Goal: Task Accomplishment & Management: Manage account settings

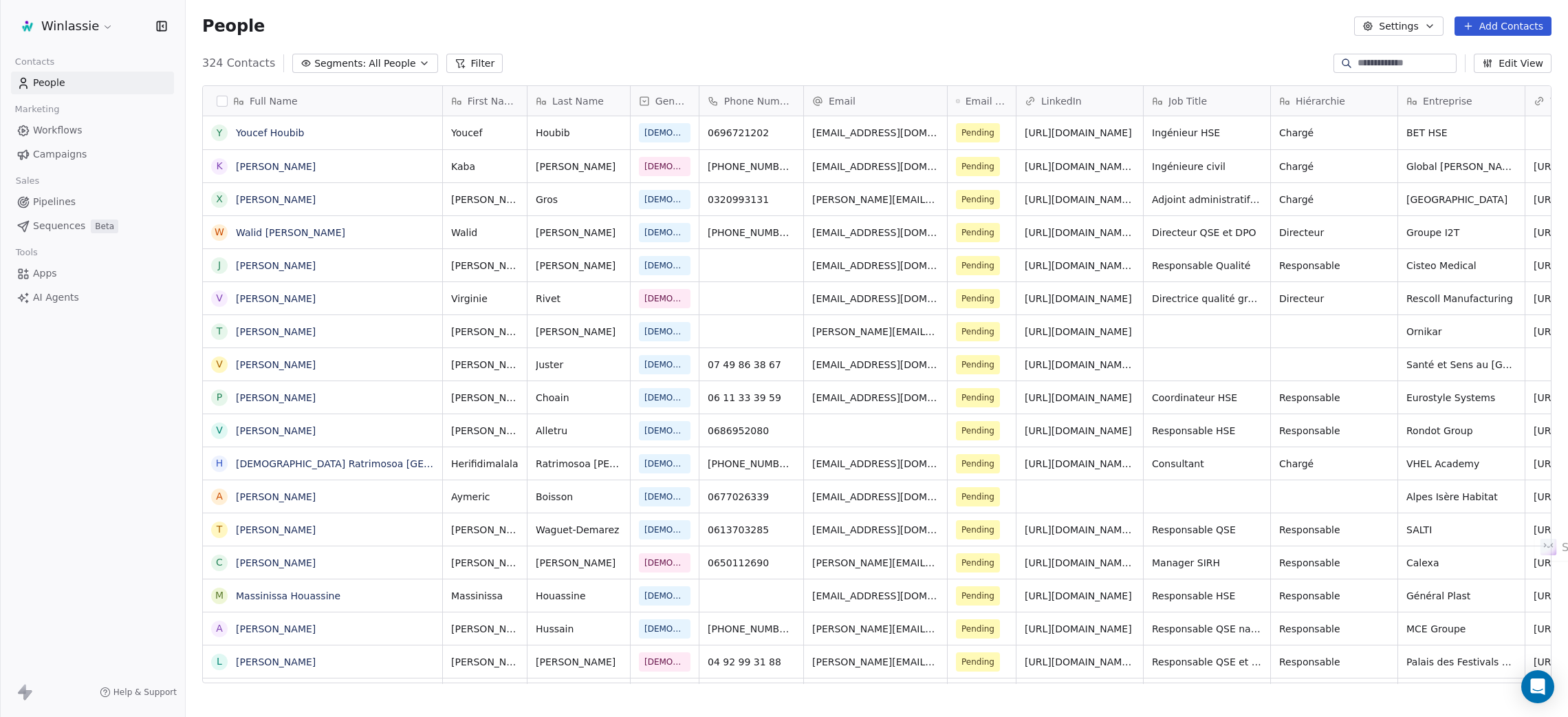
scroll to position [615, 1367]
click at [68, 29] on html "Winlassie Contacts People Marketing Workflows Campaigns Sales Pipelines Sequenc…" at bounding box center [784, 410] width 1568 height 820
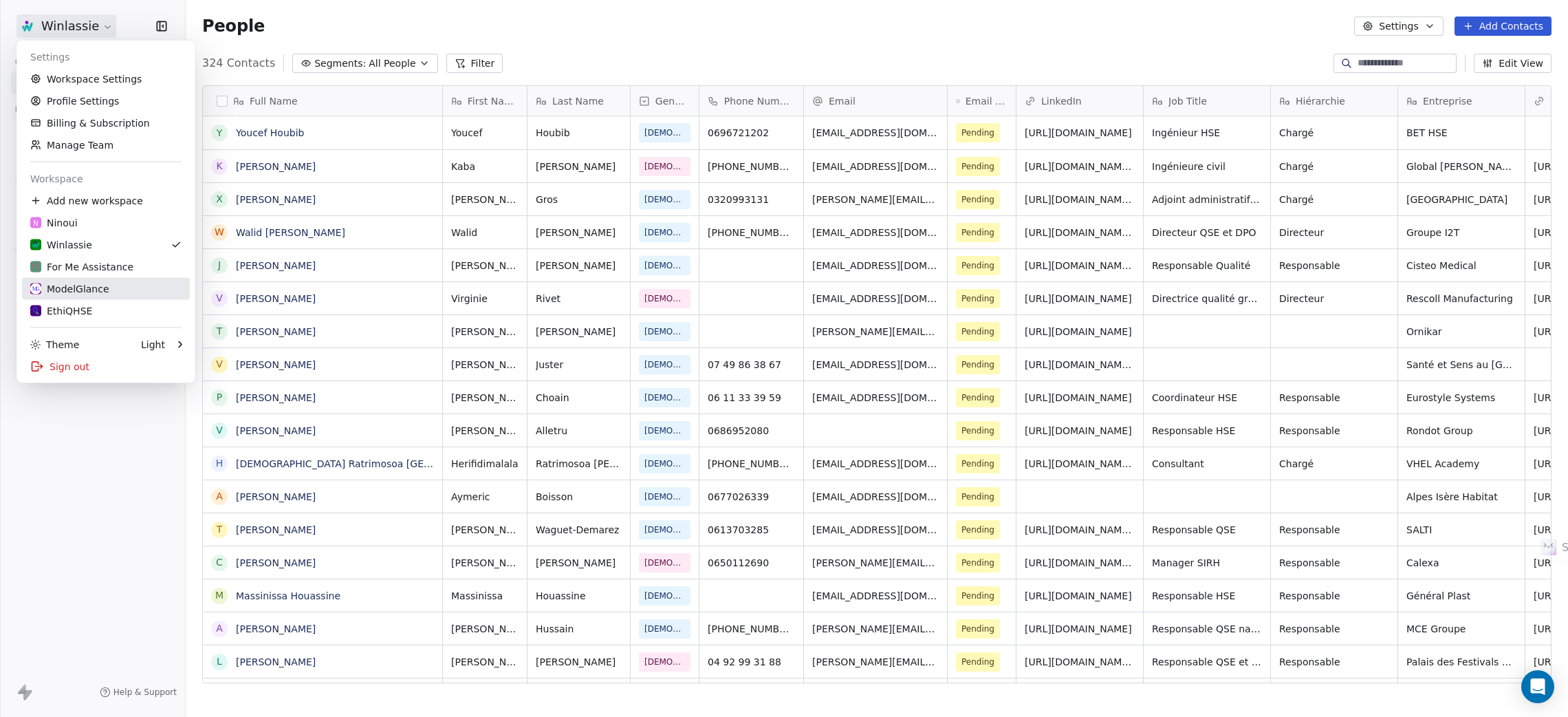
click at [63, 282] on div "ModelGlance" at bounding box center [69, 289] width 79 height 14
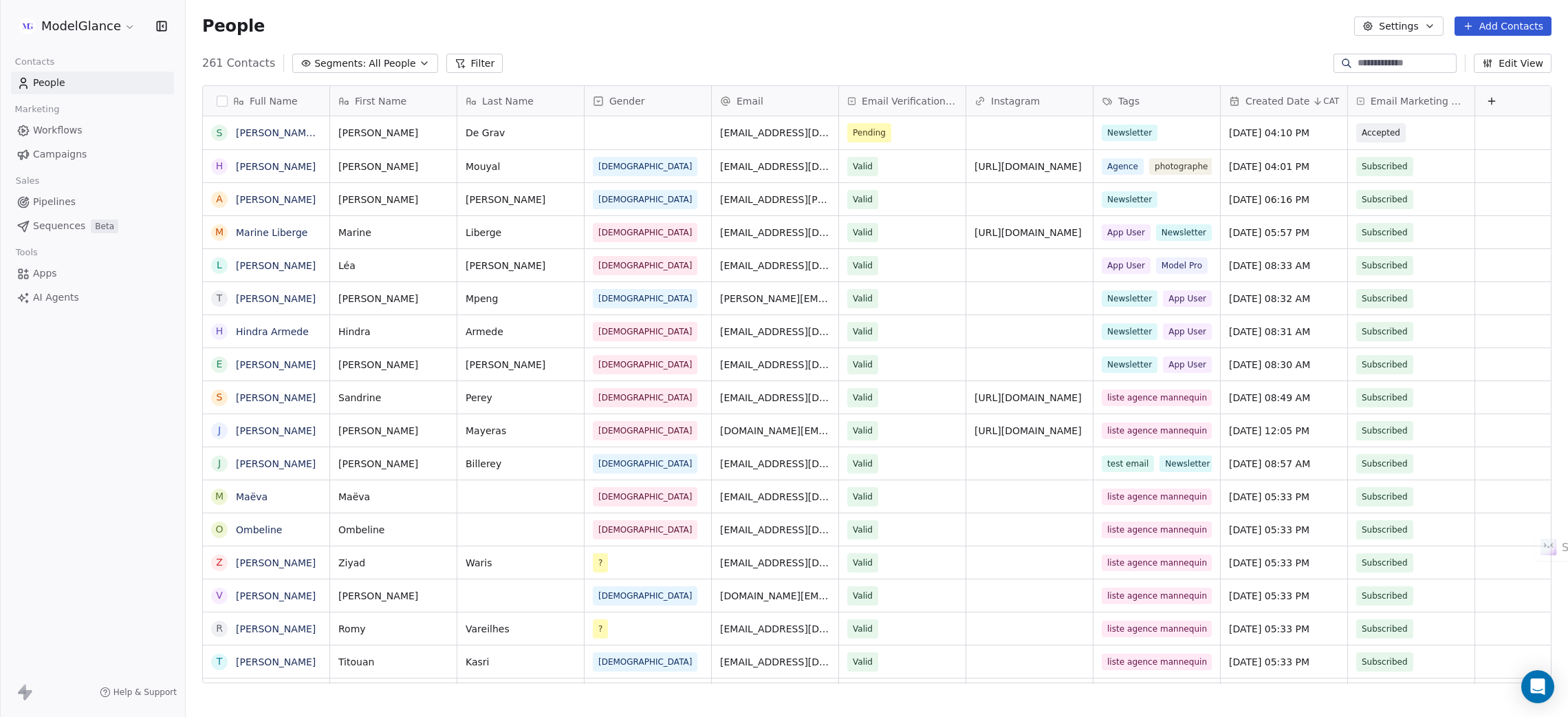
scroll to position [615, 1367]
click at [1423, 128] on span "Accepted" at bounding box center [1398, 133] width 84 height 20
click at [1135, 31] on html "ModelGlance Contacts People Marketing Workflows Campaigns Sales Pipelines Seque…" at bounding box center [784, 410] width 1568 height 820
click at [1418, 194] on span "Subscribed" at bounding box center [1398, 200] width 84 height 20
click at [1281, 15] on html "ModelGlance Contacts People Marketing Workflows Campaigns Sales Pipelines Seque…" at bounding box center [784, 410] width 1568 height 820
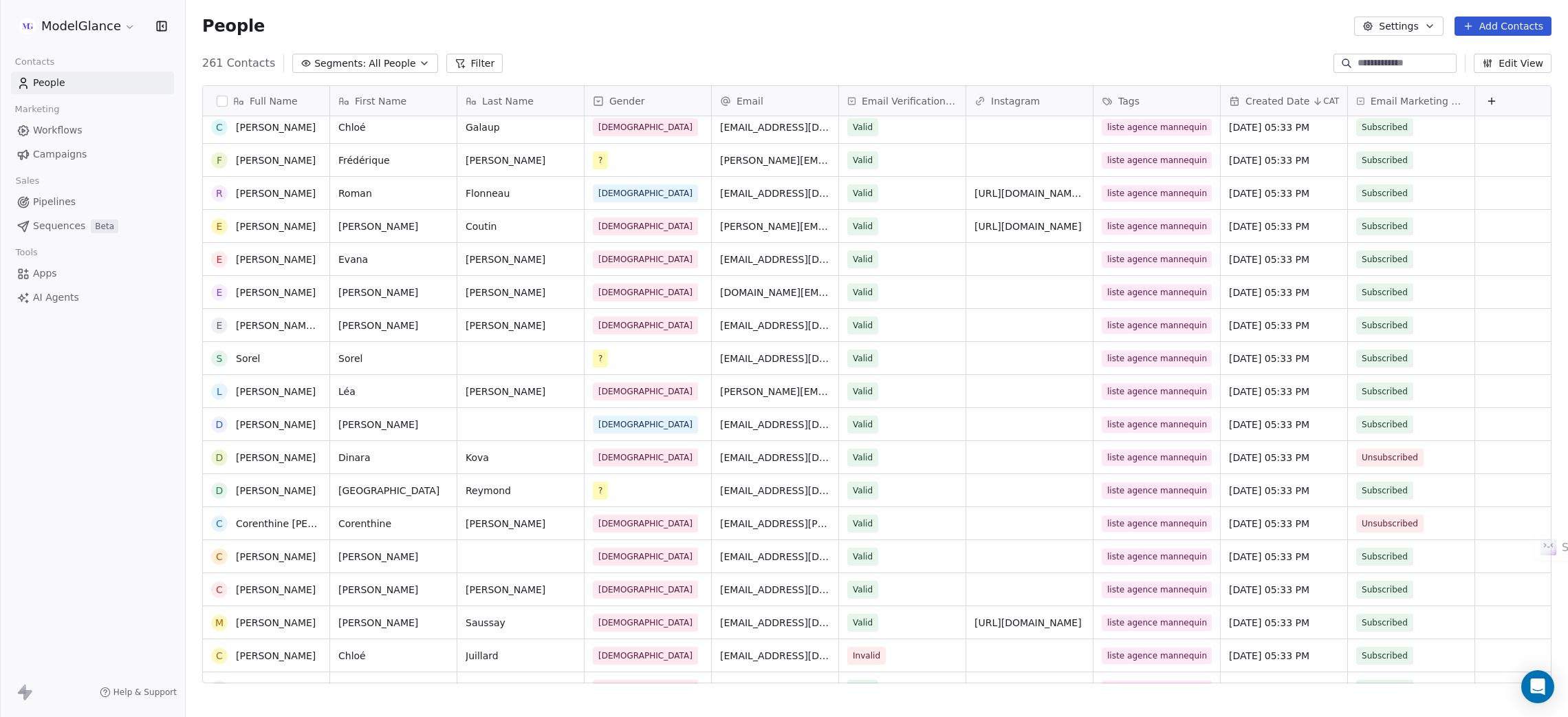
scroll to position [1858, 0]
click at [1380, 29] on button "Settings" at bounding box center [1397, 26] width 89 height 20
click at [1388, 78] on div "Tags" at bounding box center [1393, 77] width 54 height 22
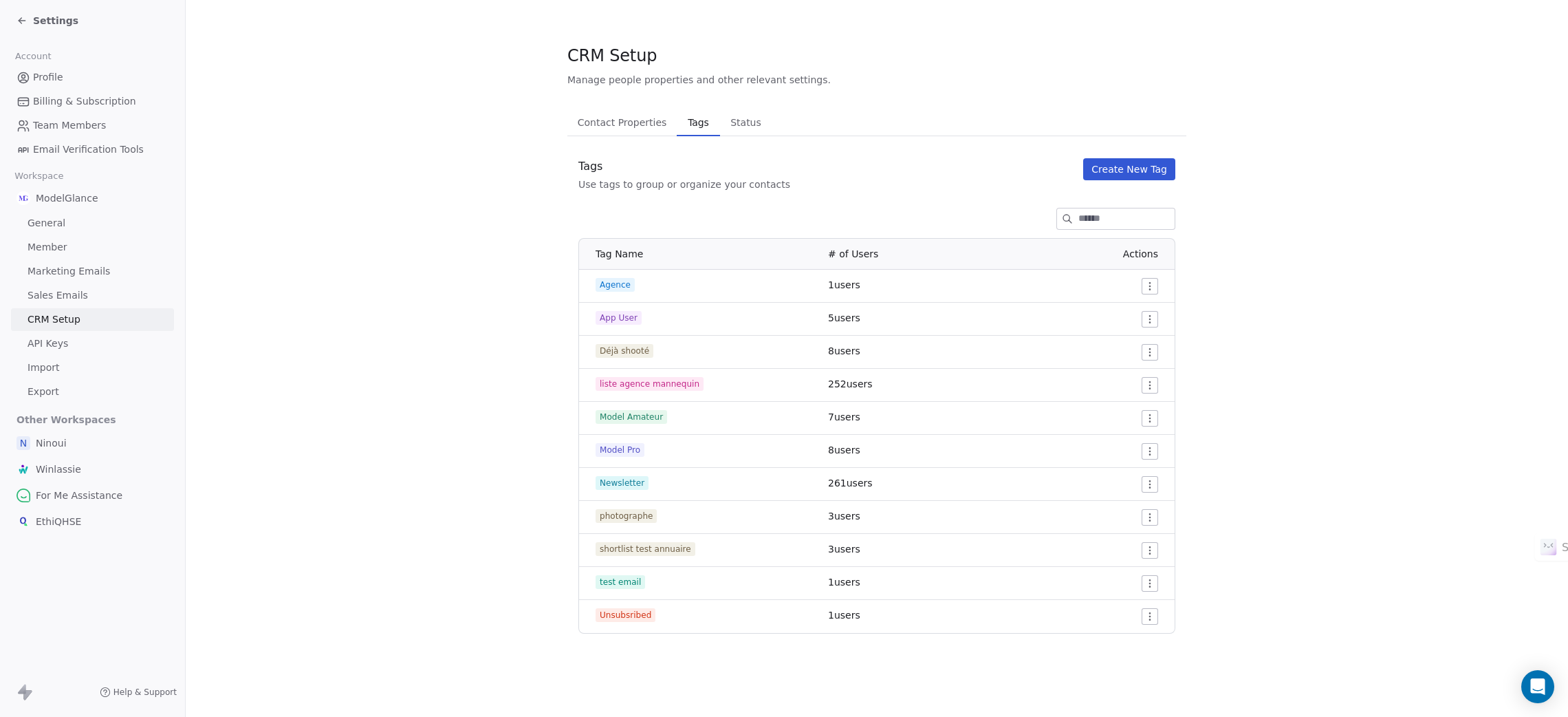
click at [1103, 167] on button "Create New Tag" at bounding box center [1128, 169] width 92 height 22
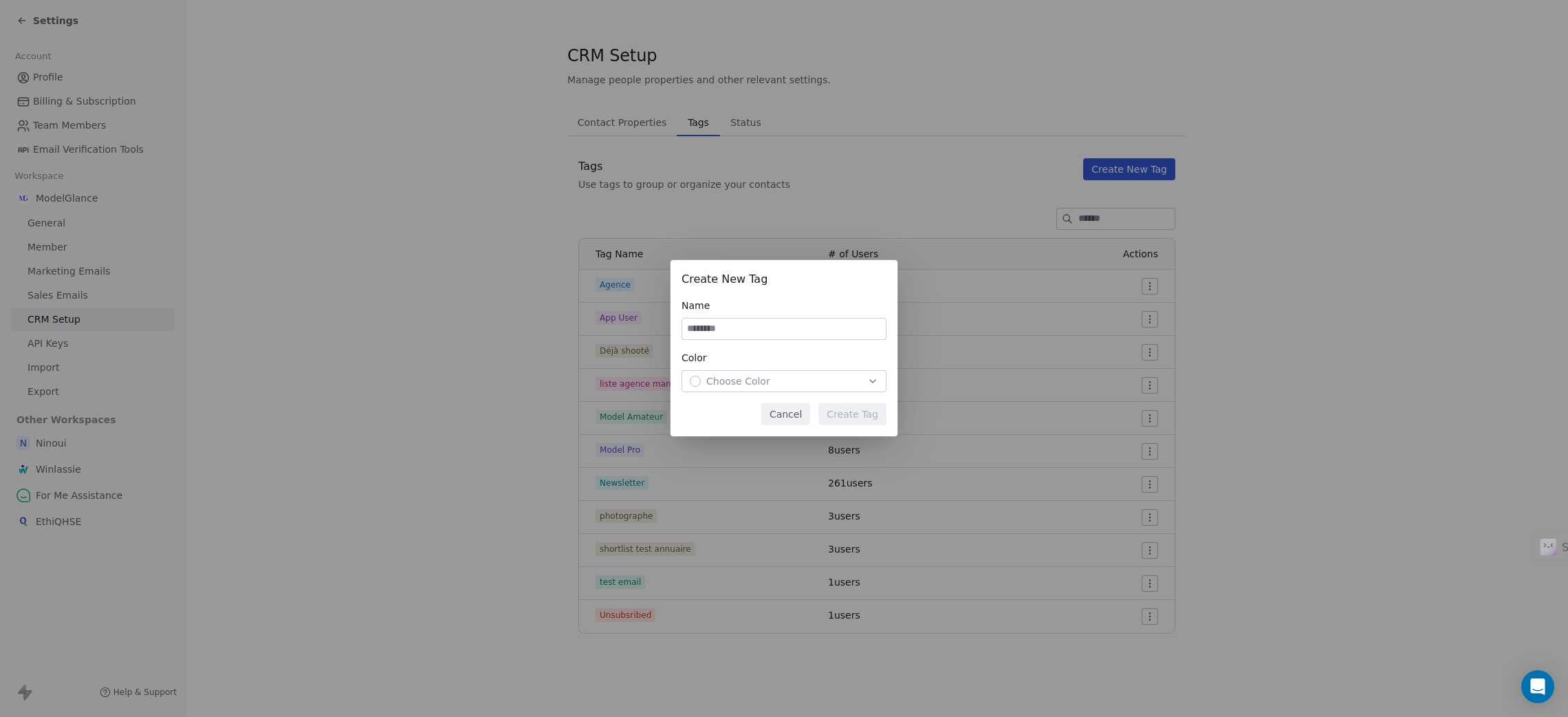
click at [759, 330] on input at bounding box center [784, 328] width 203 height 20
type input "**********"
click at [786, 380] on div "Choose Color" at bounding box center [784, 380] width 188 height 14
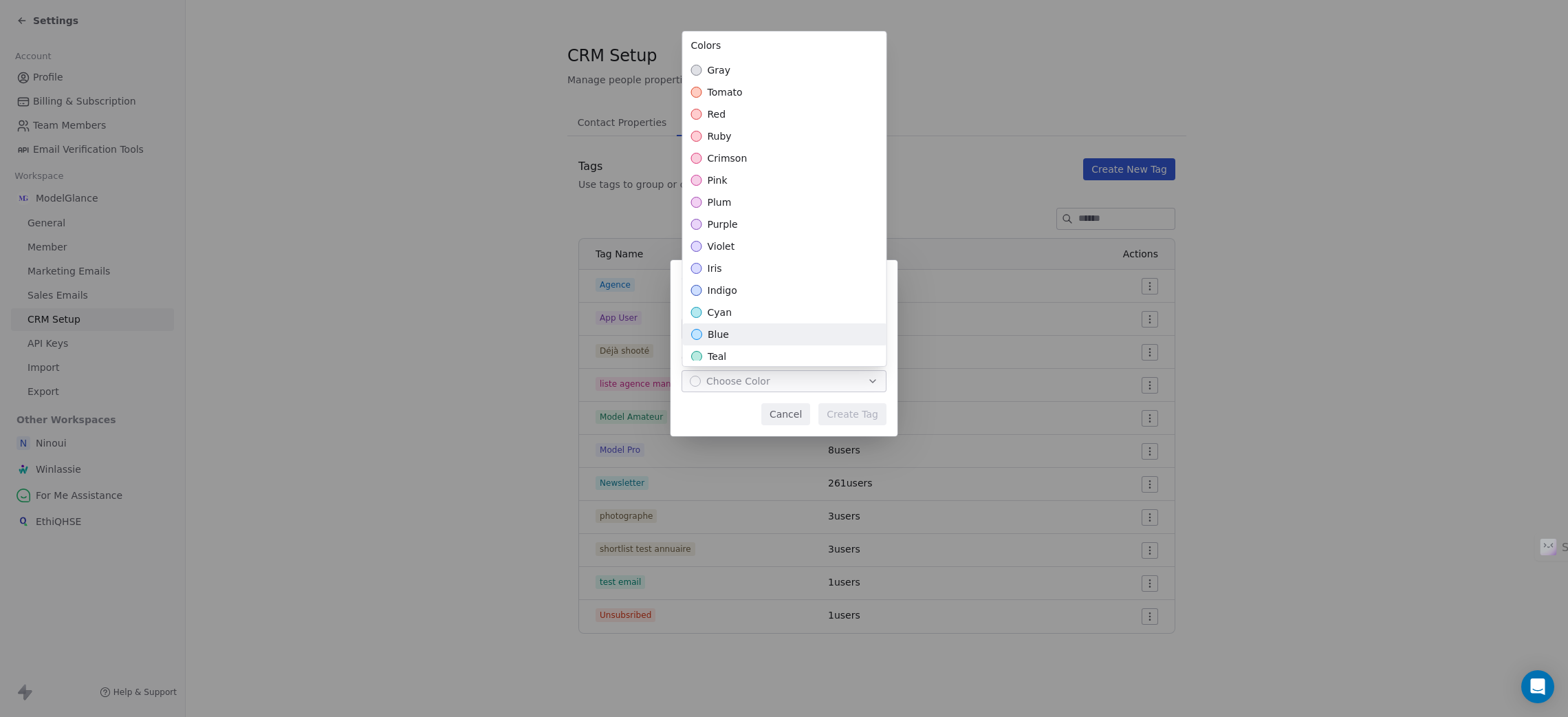
click at [736, 342] on div "blue" at bounding box center [784, 334] width 203 height 22
click at [866, 415] on div "**********" at bounding box center [784, 358] width 1568 height 241
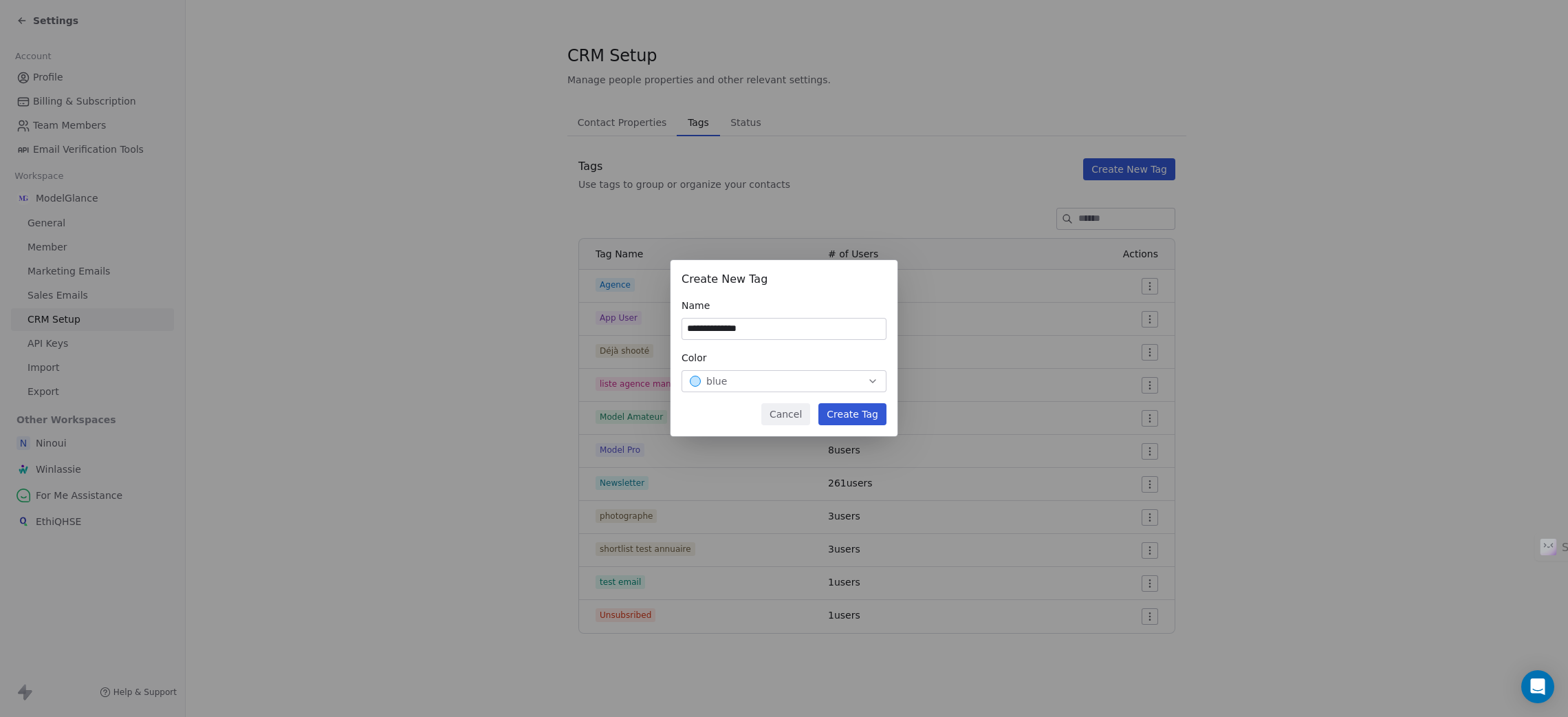
click at [851, 415] on button "Create Tag" at bounding box center [852, 414] width 68 height 22
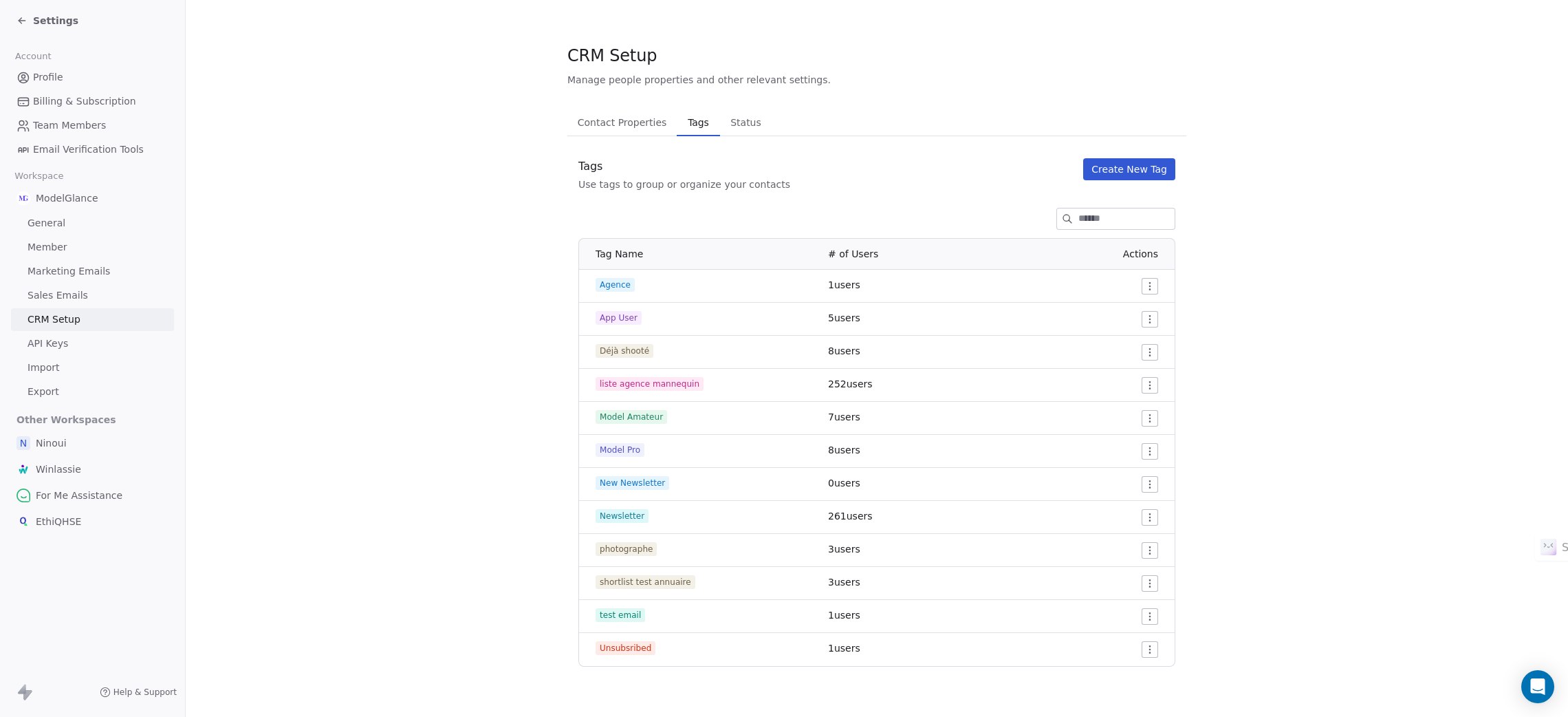
click at [500, 480] on section "CRM Setup Manage people properties and other relevant settings. Contact Propert…" at bounding box center [876, 355] width 1382 height 710
click at [33, 16] on span "Settings" at bounding box center [56, 20] width 45 height 14
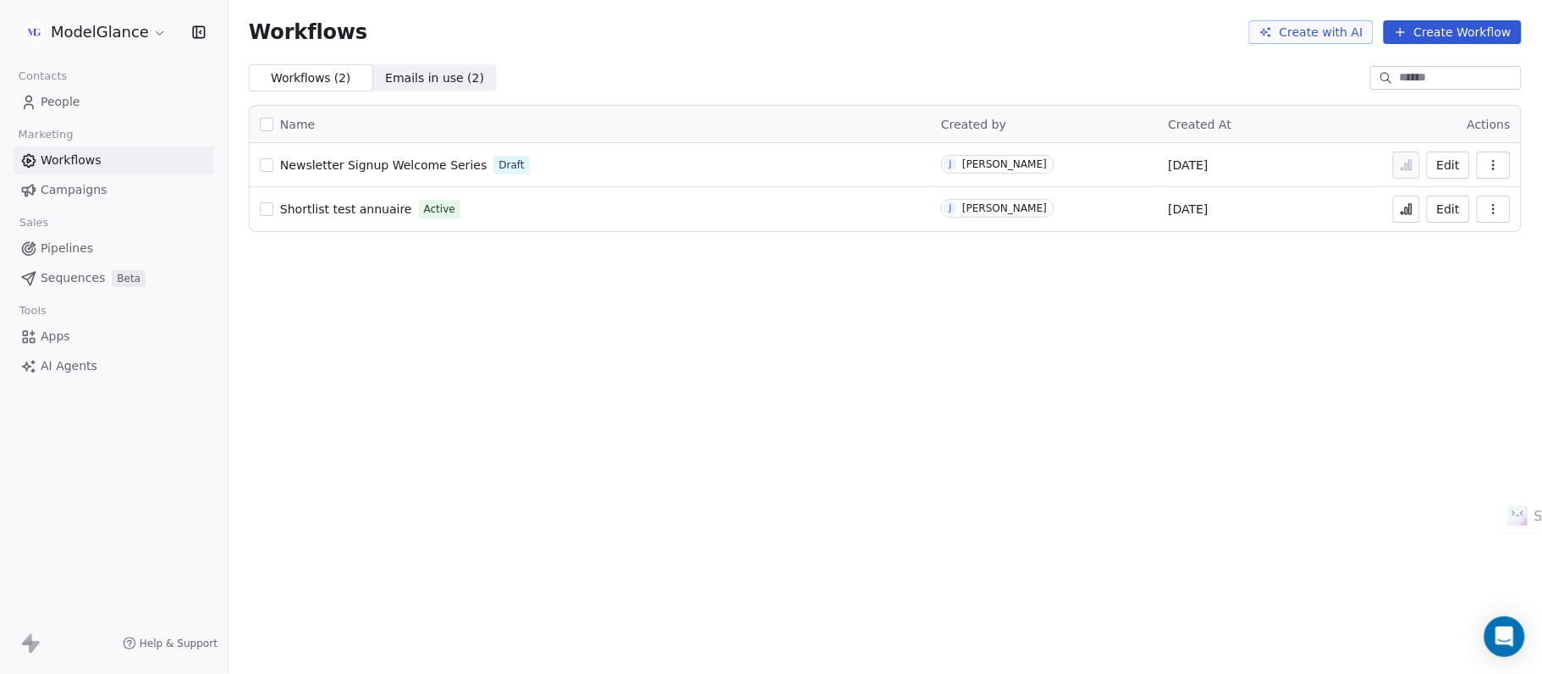
click at [356, 168] on span "Newsletter Signup Welcome Series" at bounding box center [383, 165] width 206 height 14
click at [1407, 163] on icon at bounding box center [1407, 166] width 3 height 7
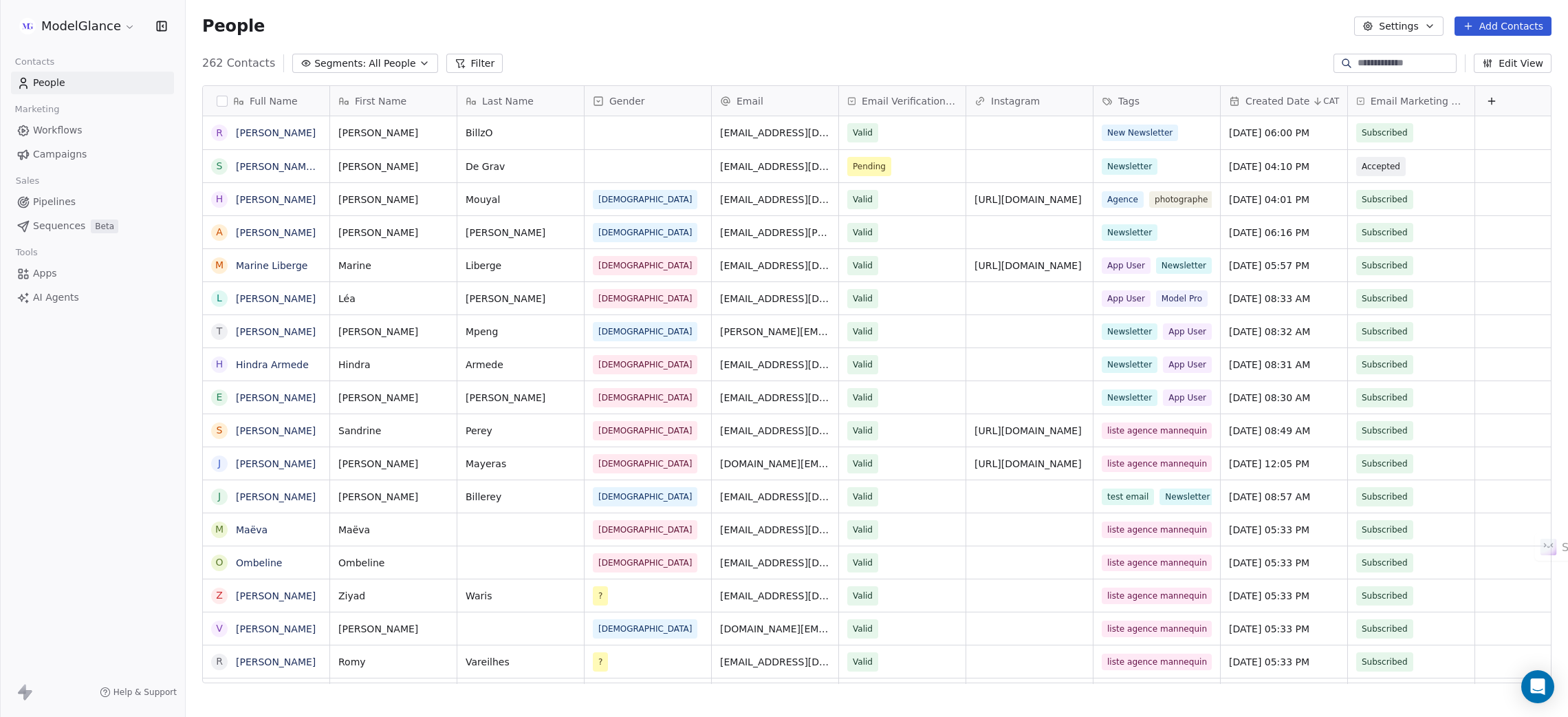
scroll to position [615, 1367]
click at [958, 28] on div "People Settings Add Contacts" at bounding box center [877, 26] width 1349 height 20
click at [788, 35] on div "People Settings Add Contacts" at bounding box center [877, 26] width 1349 height 20
click at [990, 29] on div "People Settings Add Contacts" at bounding box center [877, 26] width 1349 height 20
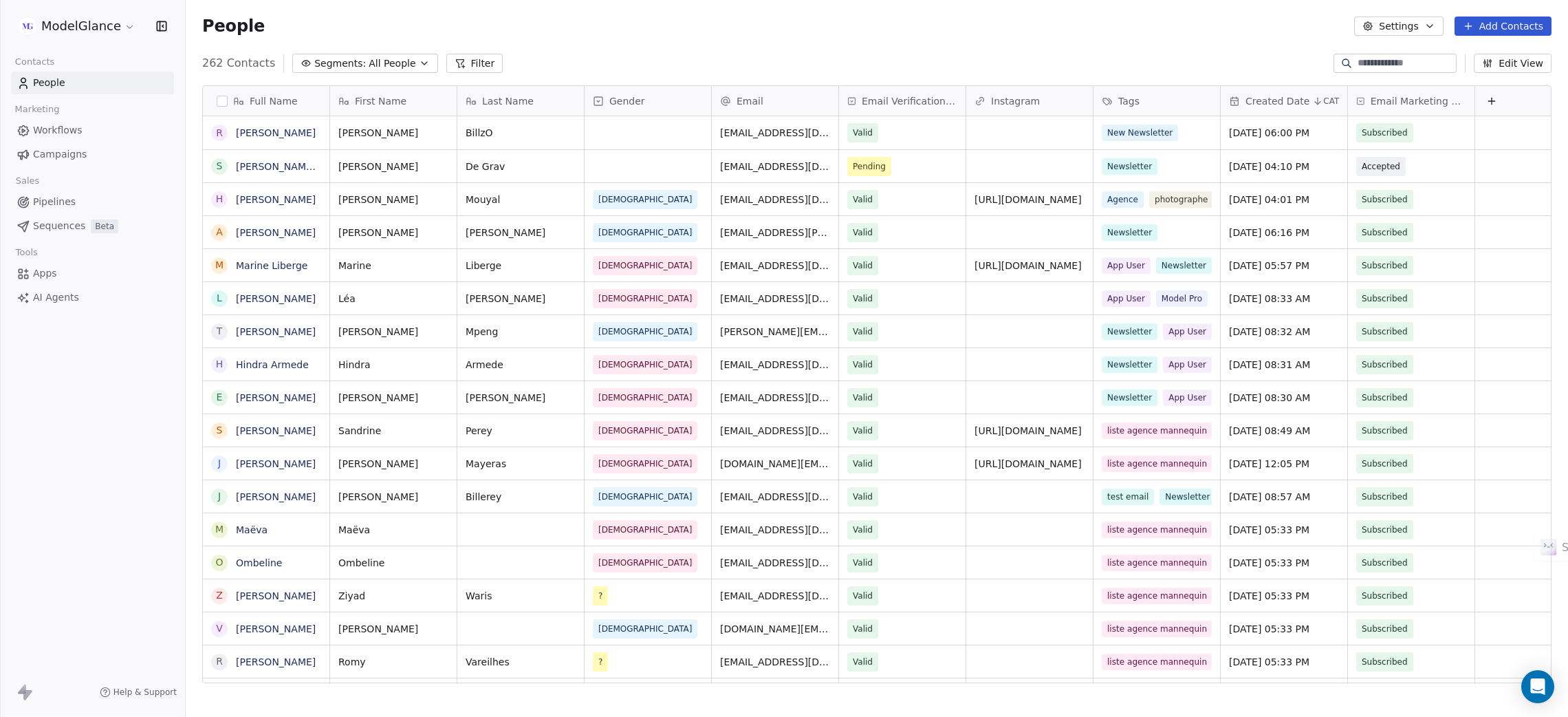
drag, startPoint x: 898, startPoint y: 35, endPoint x: 754, endPoint y: 32, distance: 144.0
click at [897, 35] on div "People Settings Add Contacts" at bounding box center [877, 26] width 1349 height 20
drag, startPoint x: 753, startPoint y: 31, endPoint x: 682, endPoint y: 33, distance: 71.0
click at [749, 31] on div "People Settings Add Contacts" at bounding box center [877, 26] width 1349 height 20
click at [639, 32] on div "People Settings Add Contacts" at bounding box center [877, 26] width 1349 height 20
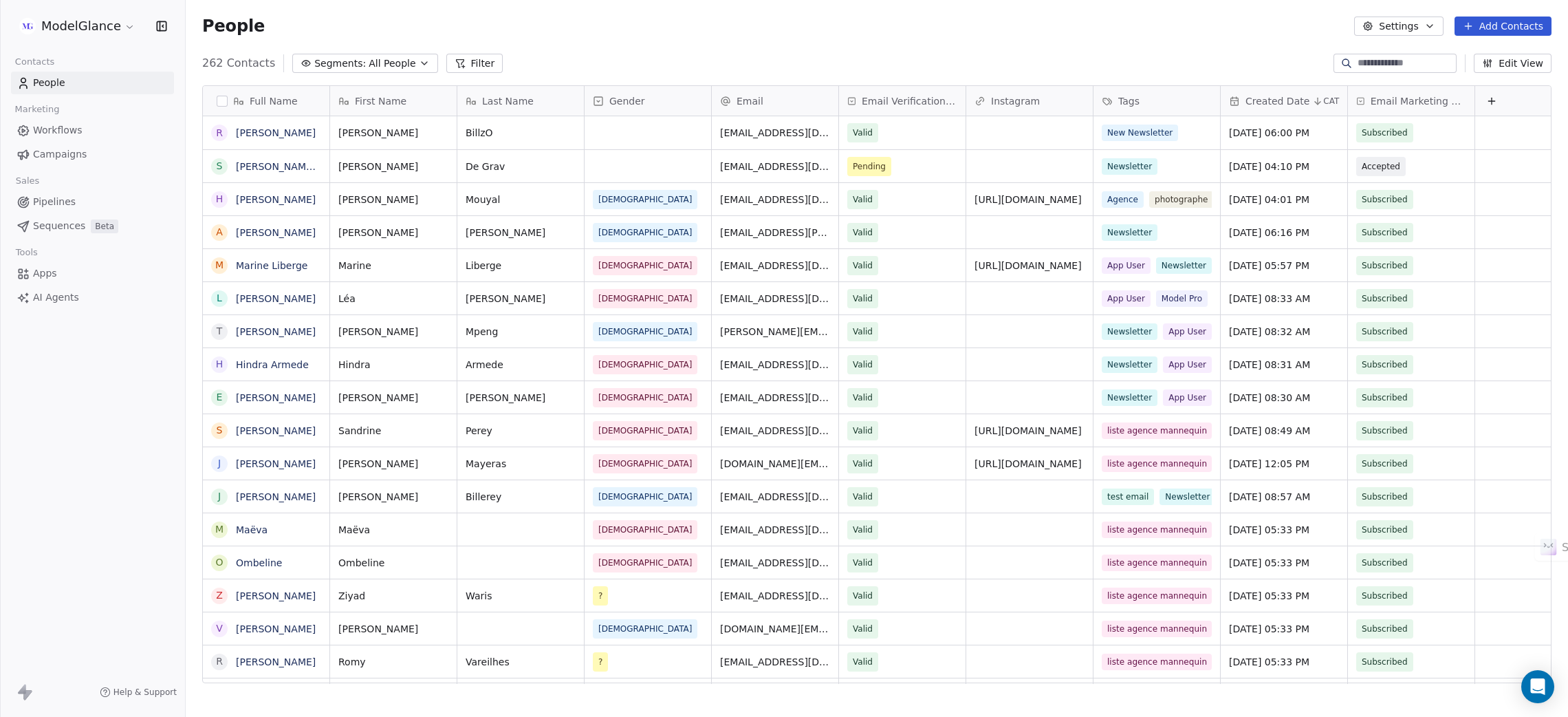
click at [634, 28] on div "People Settings Add Contacts" at bounding box center [877, 26] width 1349 height 20
click at [768, 32] on div "People Settings Add Contacts" at bounding box center [877, 26] width 1349 height 20
click at [897, 29] on div "People Settings Add Contacts" at bounding box center [877, 26] width 1349 height 20
click at [1021, 29] on div "People Settings Add Contacts" at bounding box center [877, 26] width 1349 height 20
click at [1143, 33] on div "People Settings Add Contacts" at bounding box center [877, 26] width 1349 height 20
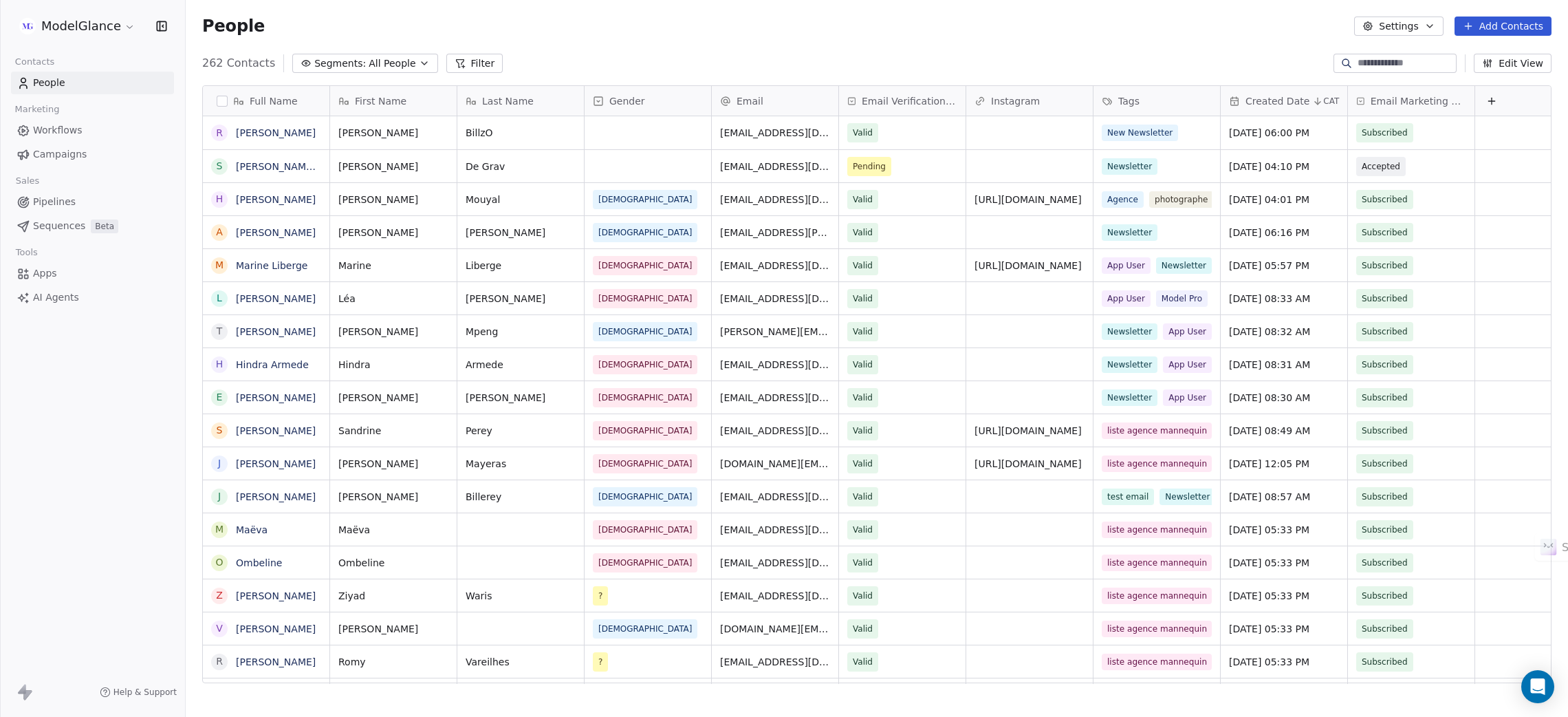
click at [1000, 32] on div "People Settings Add Contacts" at bounding box center [877, 26] width 1349 height 20
click at [893, 32] on div "People Settings Add Contacts" at bounding box center [877, 26] width 1349 height 20
click at [770, 24] on div "People Settings Add Contacts" at bounding box center [877, 26] width 1349 height 20
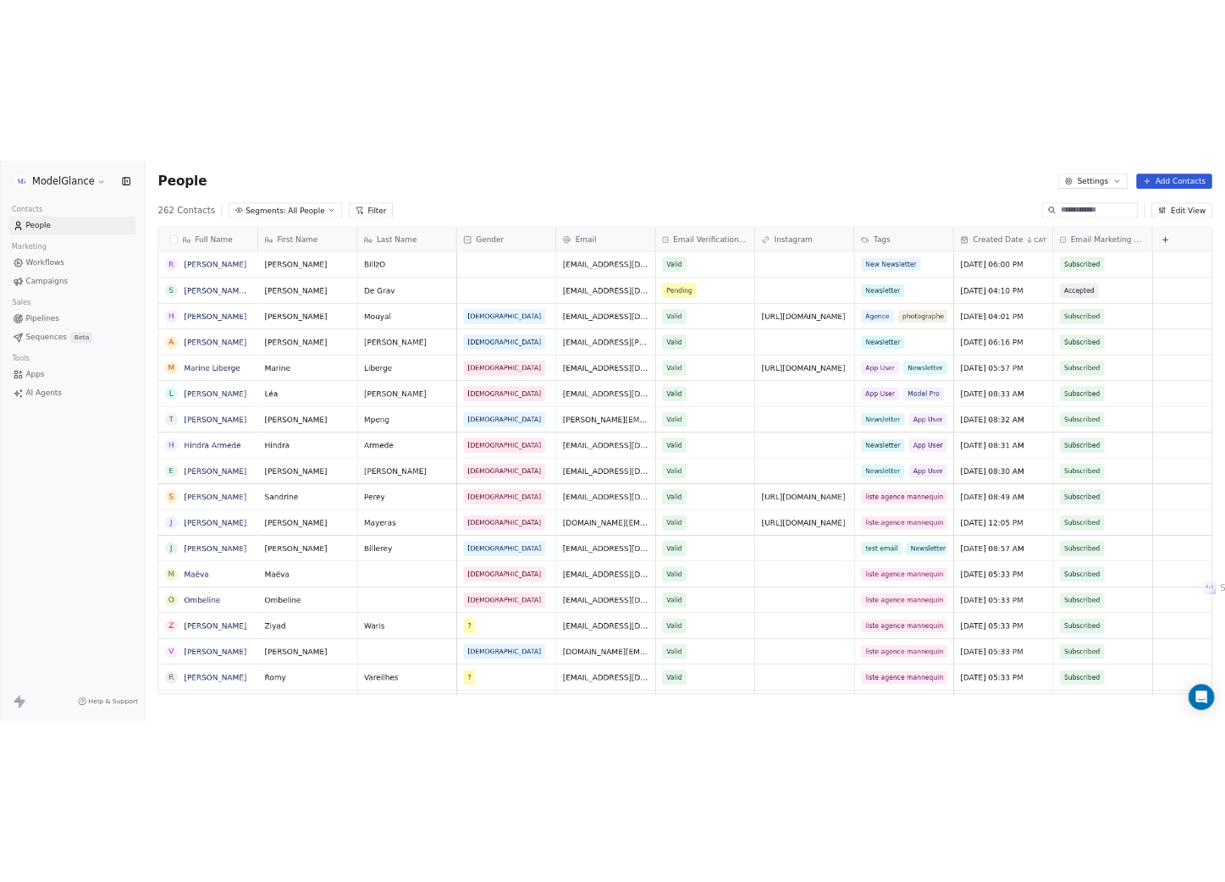
scroll to position [757, 1682]
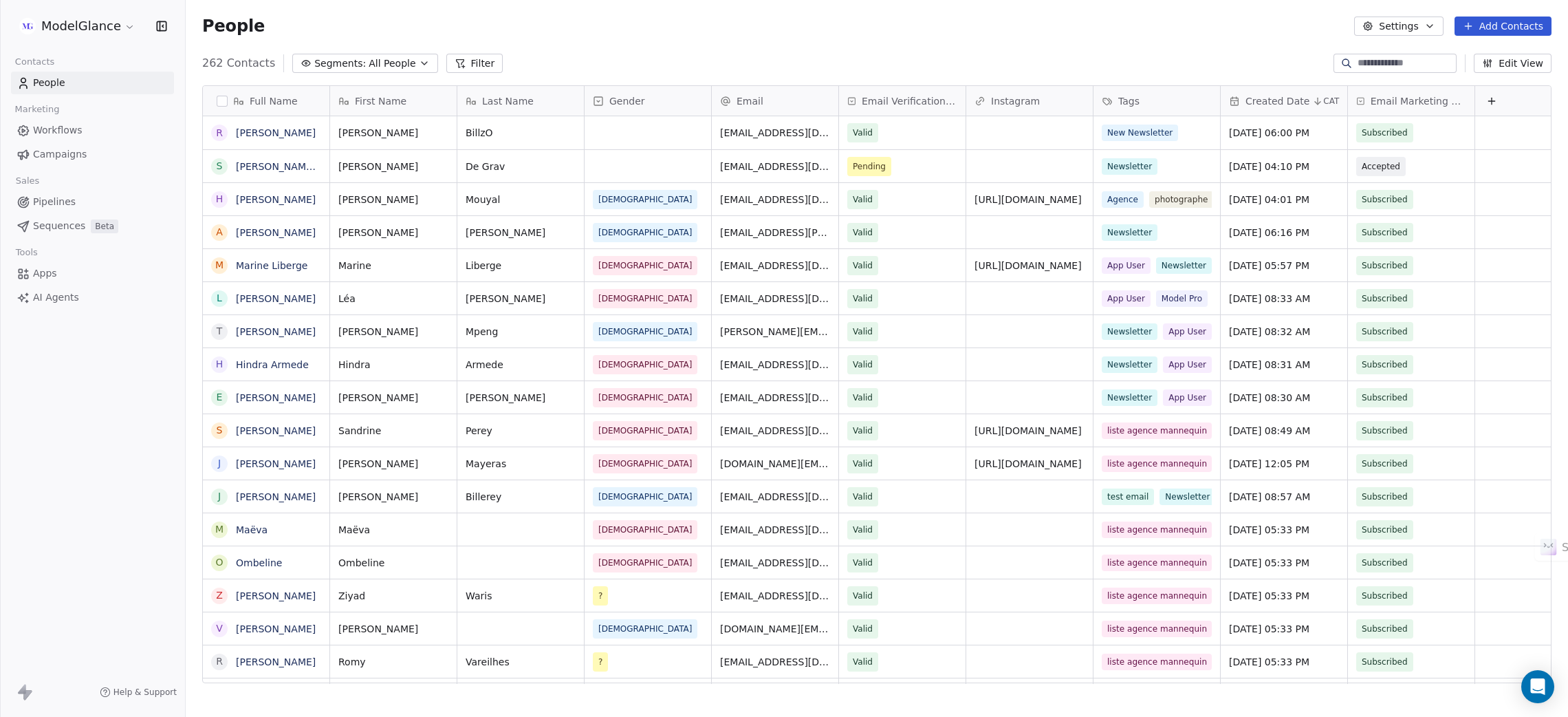
drag, startPoint x: 1027, startPoint y: 39, endPoint x: 906, endPoint y: 58, distance: 122.5
click at [1026, 39] on div "People Settings Add Contacts" at bounding box center [876, 26] width 1382 height 52
click at [883, 38] on div "People Settings Add Contacts" at bounding box center [876, 26] width 1382 height 52
click at [752, 35] on div "People Settings Add Contacts" at bounding box center [877, 26] width 1349 height 20
click at [629, 31] on div "People Settings Add Contacts" at bounding box center [877, 26] width 1349 height 20
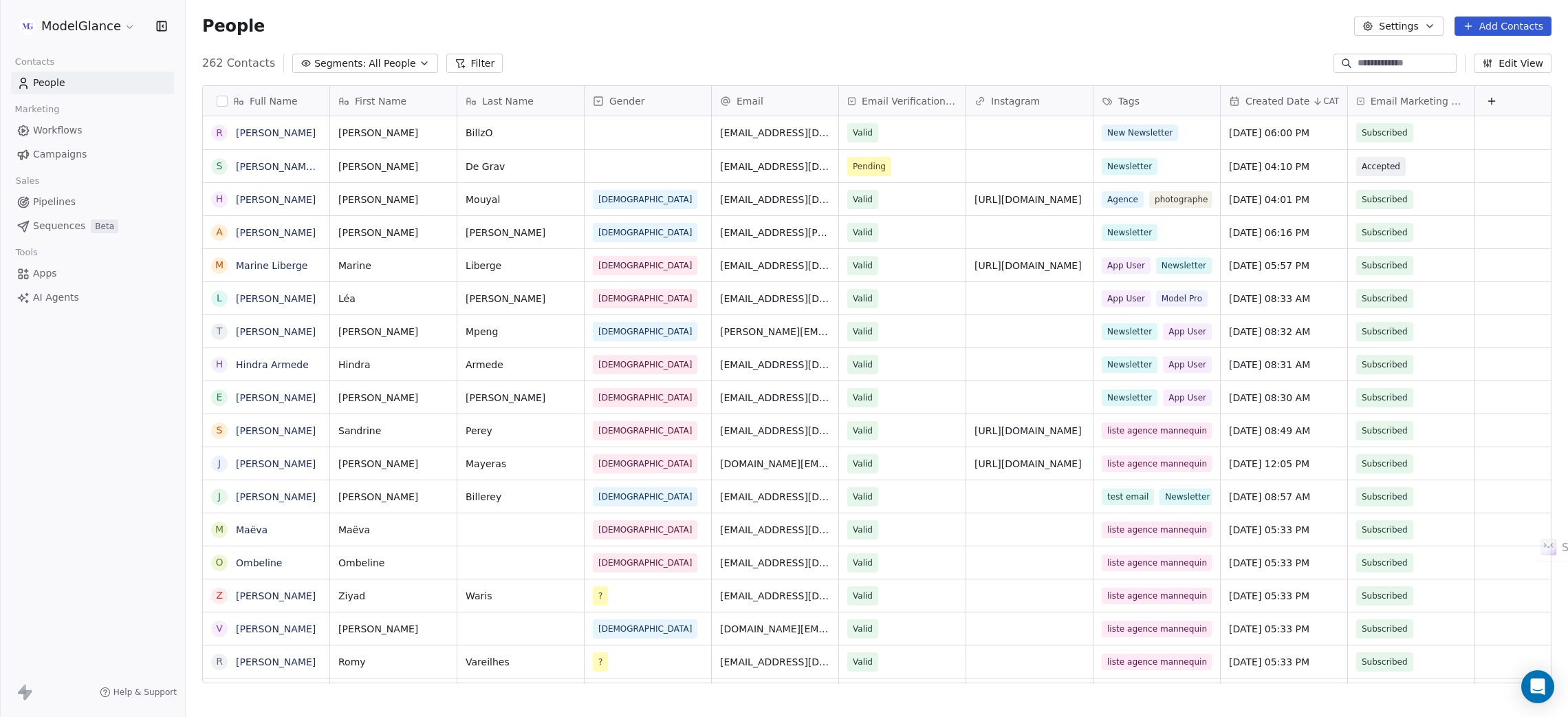
click at [640, 29] on div "People Settings Add Contacts" at bounding box center [877, 26] width 1349 height 20
click at [642, 27] on div "People Settings Add Contacts" at bounding box center [877, 26] width 1349 height 20
click at [1001, 38] on div "People Settings Add Contacts" at bounding box center [876, 26] width 1382 height 52
drag, startPoint x: 1190, startPoint y: 40, endPoint x: 1155, endPoint y: 41, distance: 35.0
click at [1186, 38] on div "People Settings Add Contacts" at bounding box center [876, 26] width 1382 height 52
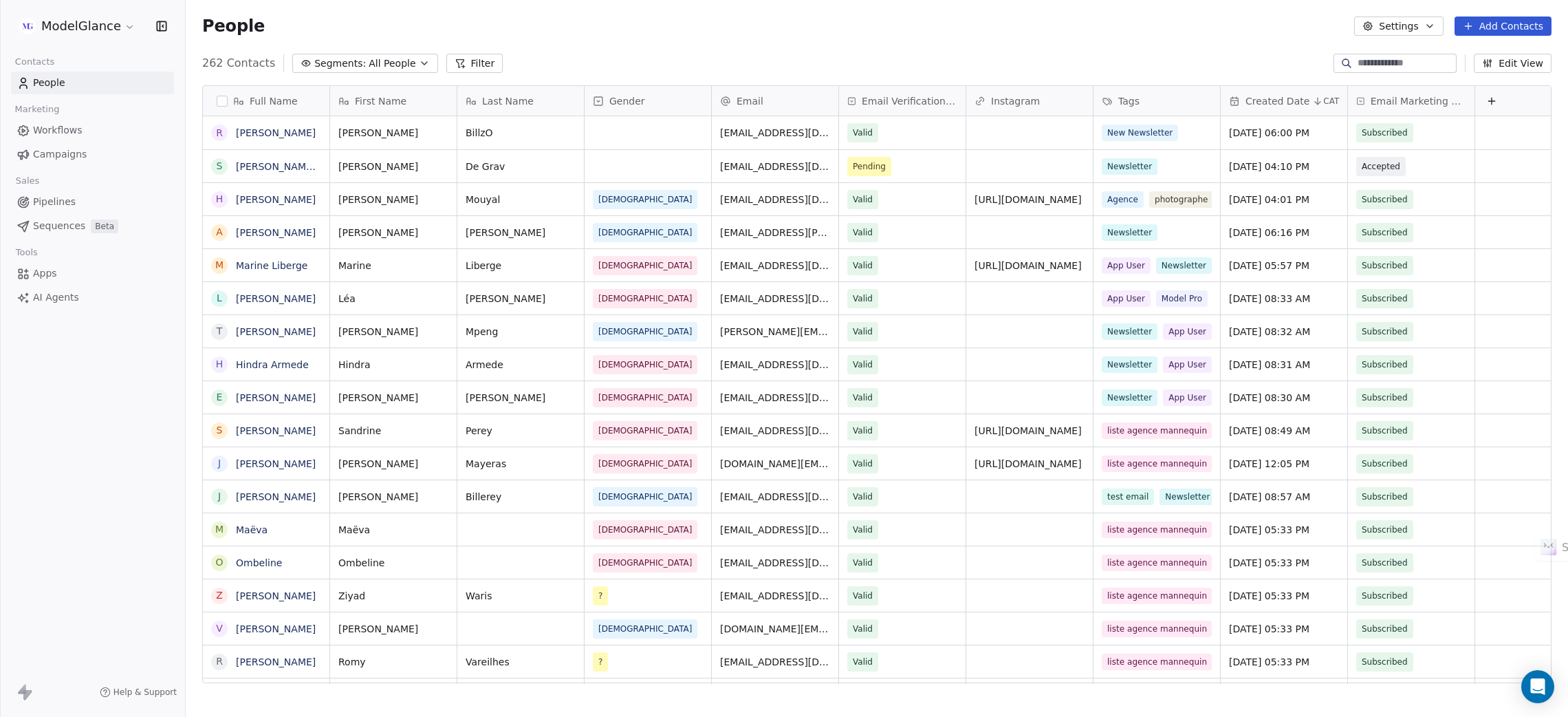
drag, startPoint x: 1035, startPoint y: 29, endPoint x: 885, endPoint y: 21, distance: 150.2
click at [1034, 29] on div "People Settings Add Contacts" at bounding box center [877, 26] width 1349 height 20
drag, startPoint x: 879, startPoint y: 23, endPoint x: 831, endPoint y: 20, distance: 48.1
click at [879, 24] on div "People Settings Add Contacts" at bounding box center [877, 26] width 1349 height 20
click at [770, 33] on div "People Settings Add Contacts" at bounding box center [877, 26] width 1349 height 20
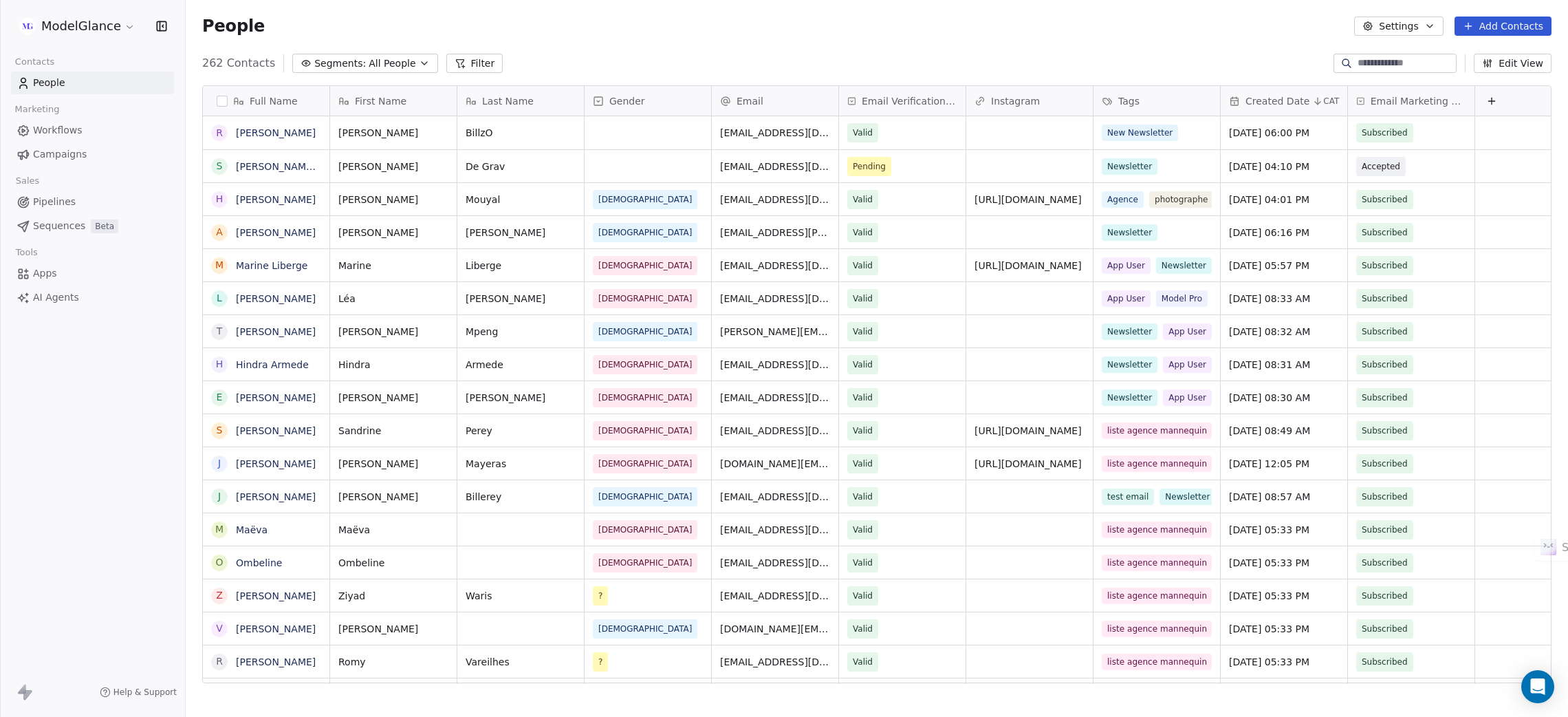
drag, startPoint x: 760, startPoint y: 19, endPoint x: 708, endPoint y: 35, distance: 54.4
click at [708, 35] on div "People Settings Add Contacts" at bounding box center [877, 26] width 1349 height 20
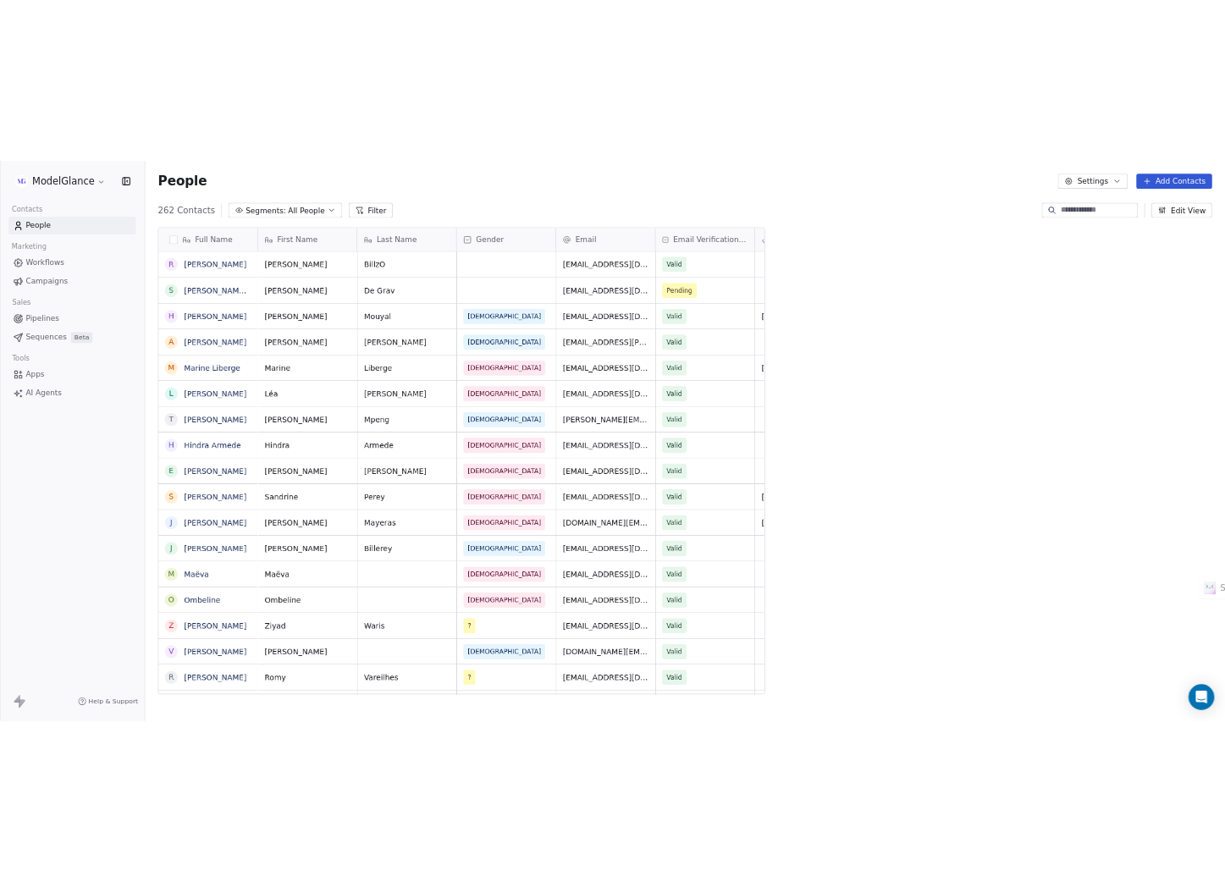
scroll to position [757, 977]
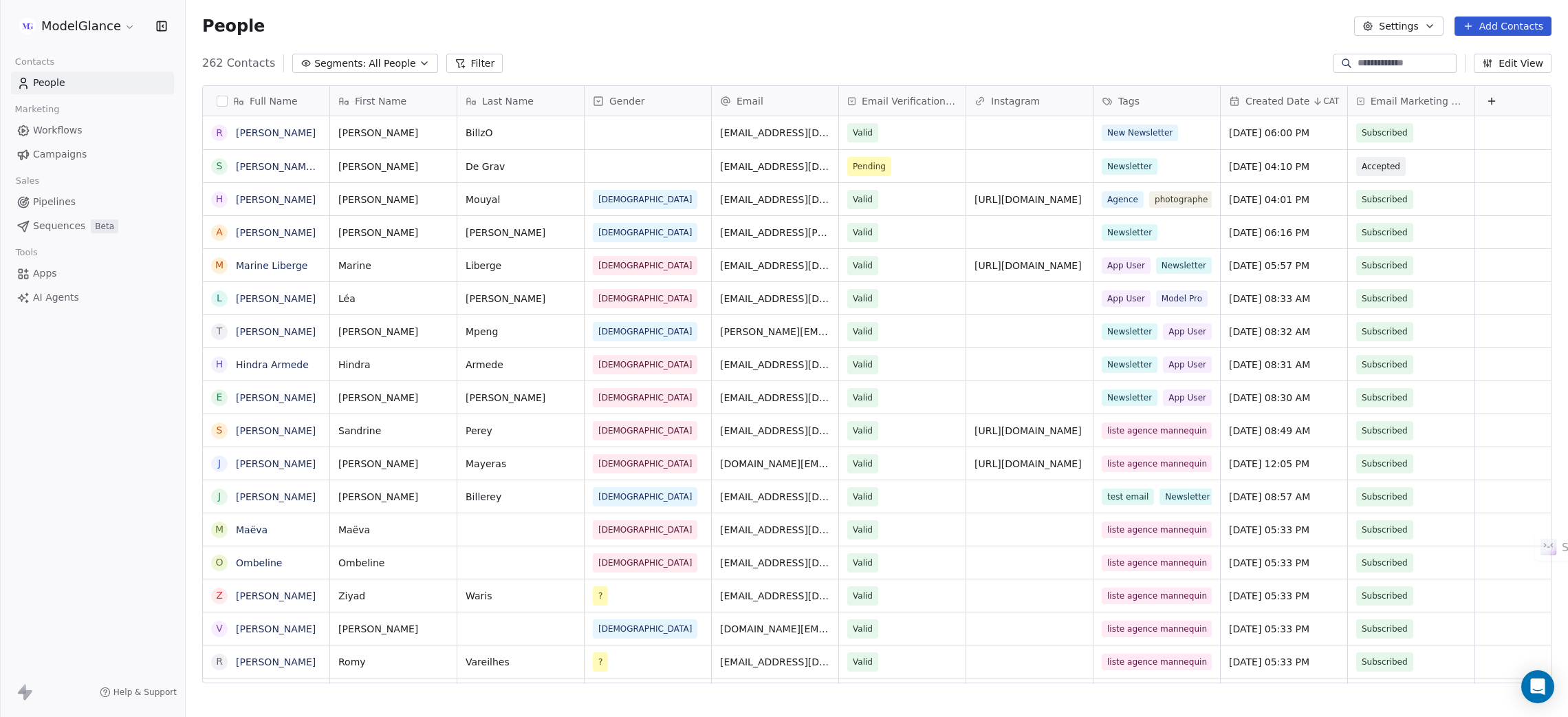
scroll to position [615, 1367]
click at [864, 33] on div "People Settings Add Contacts" at bounding box center [877, 26] width 1349 height 20
click at [895, 39] on div "People Settings Add Contacts" at bounding box center [876, 26] width 1382 height 52
drag, startPoint x: 1001, startPoint y: 29, endPoint x: 906, endPoint y: 29, distance: 95.0
click at [994, 29] on div "People Settings Add Contacts" at bounding box center [877, 26] width 1349 height 20
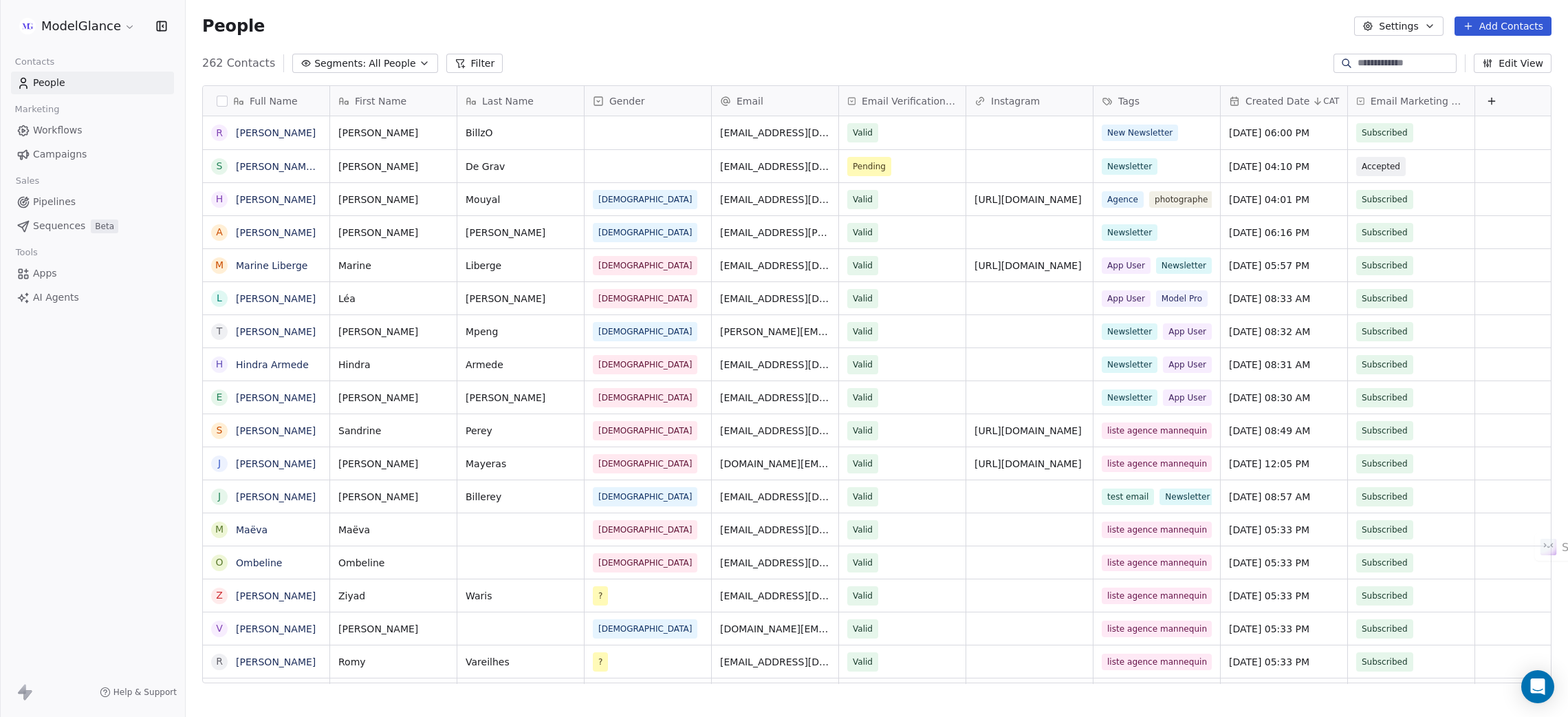
click at [763, 31] on div "People Settings Add Contacts" at bounding box center [877, 26] width 1349 height 20
click at [652, 33] on div "People Settings Add Contacts" at bounding box center [877, 26] width 1349 height 20
click at [994, 24] on div "People Settings Add Contacts" at bounding box center [877, 26] width 1349 height 20
click at [994, 31] on div "People Settings Add Contacts" at bounding box center [877, 26] width 1349 height 20
click at [994, 28] on div "People Settings Add Contacts" at bounding box center [877, 26] width 1349 height 20
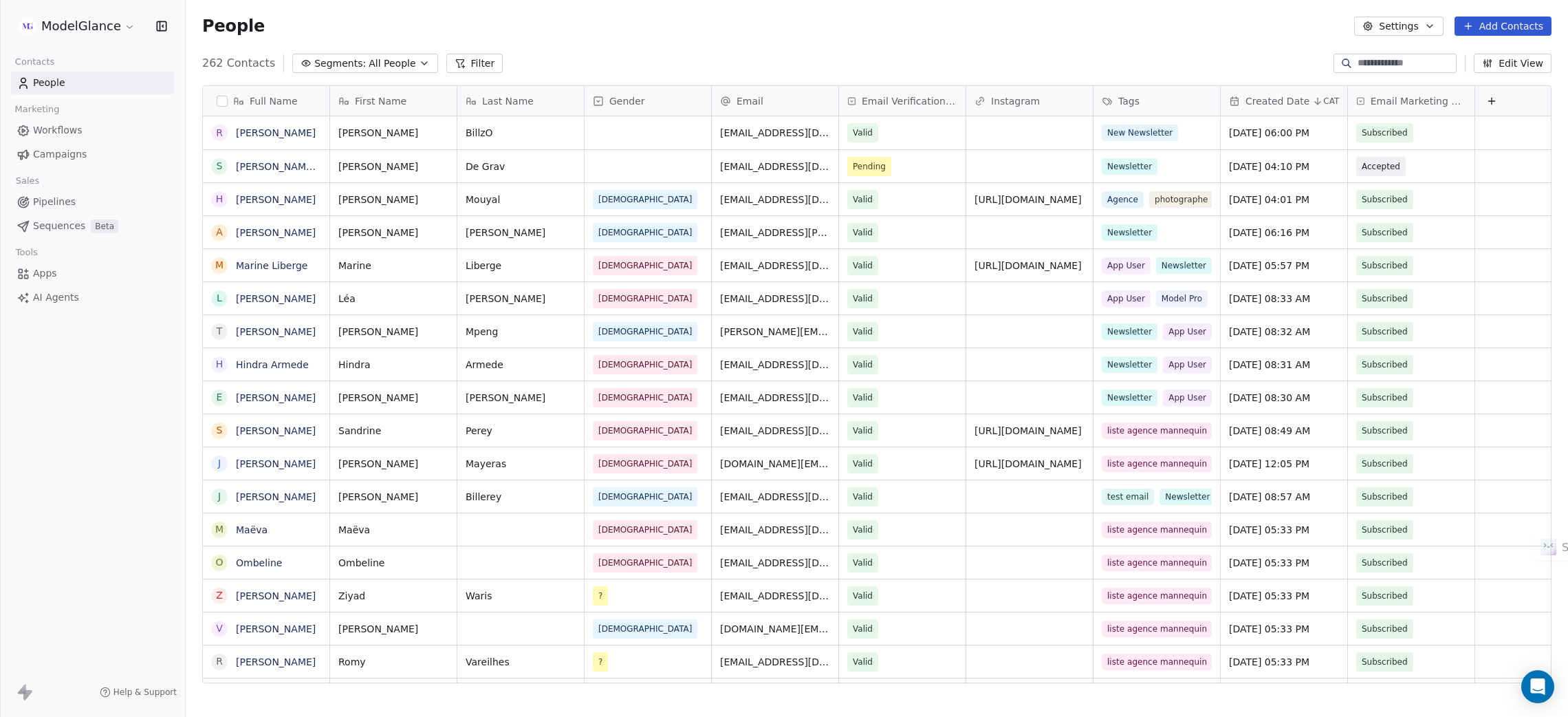
drag, startPoint x: 646, startPoint y: 29, endPoint x: 574, endPoint y: 20, distance: 72.6
click at [574, 20] on div "People Settings Add Contacts" at bounding box center [877, 26] width 1349 height 20
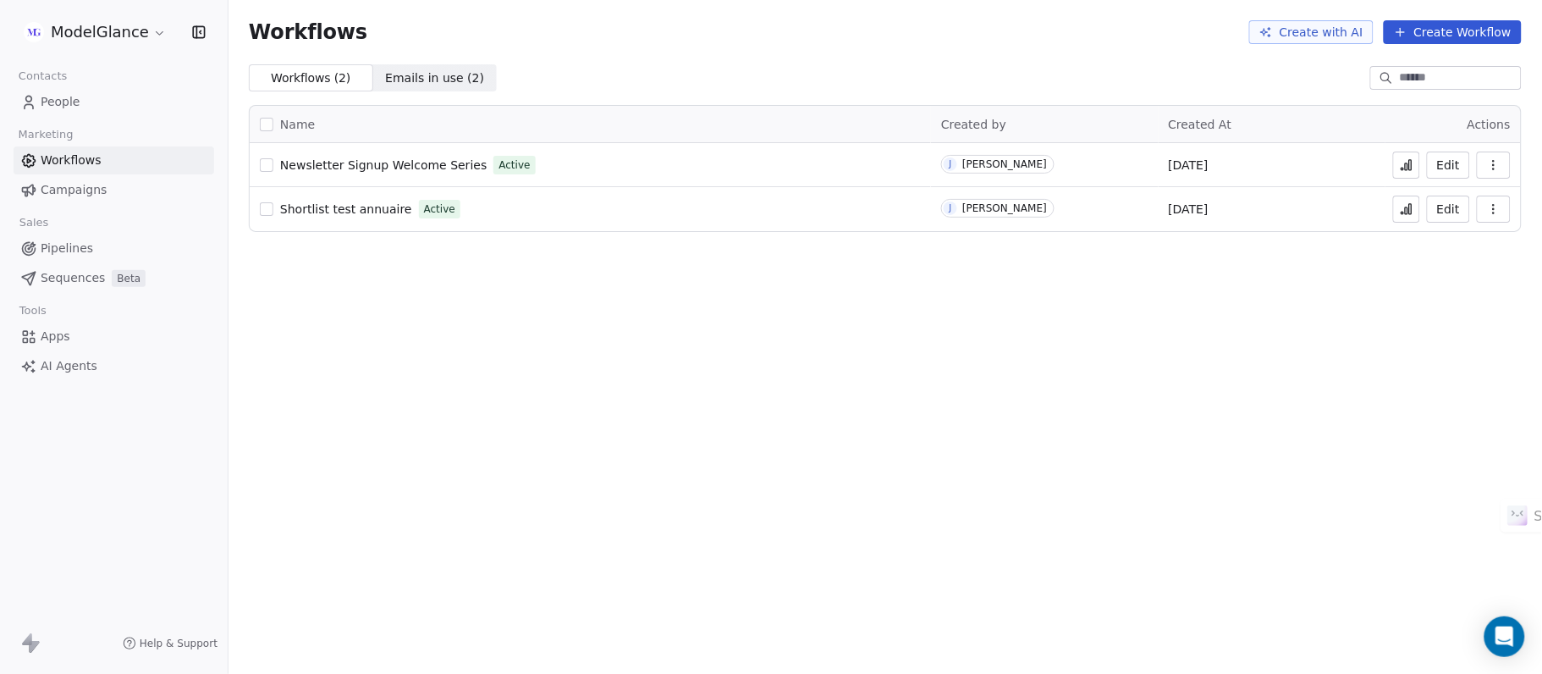
click at [1408, 167] on icon at bounding box center [1407, 165] width 14 height 14
click at [382, 162] on span "Newsletter Signup Welcome Series" at bounding box center [383, 165] width 206 height 14
click at [1408, 163] on icon at bounding box center [1407, 166] width 3 height 7
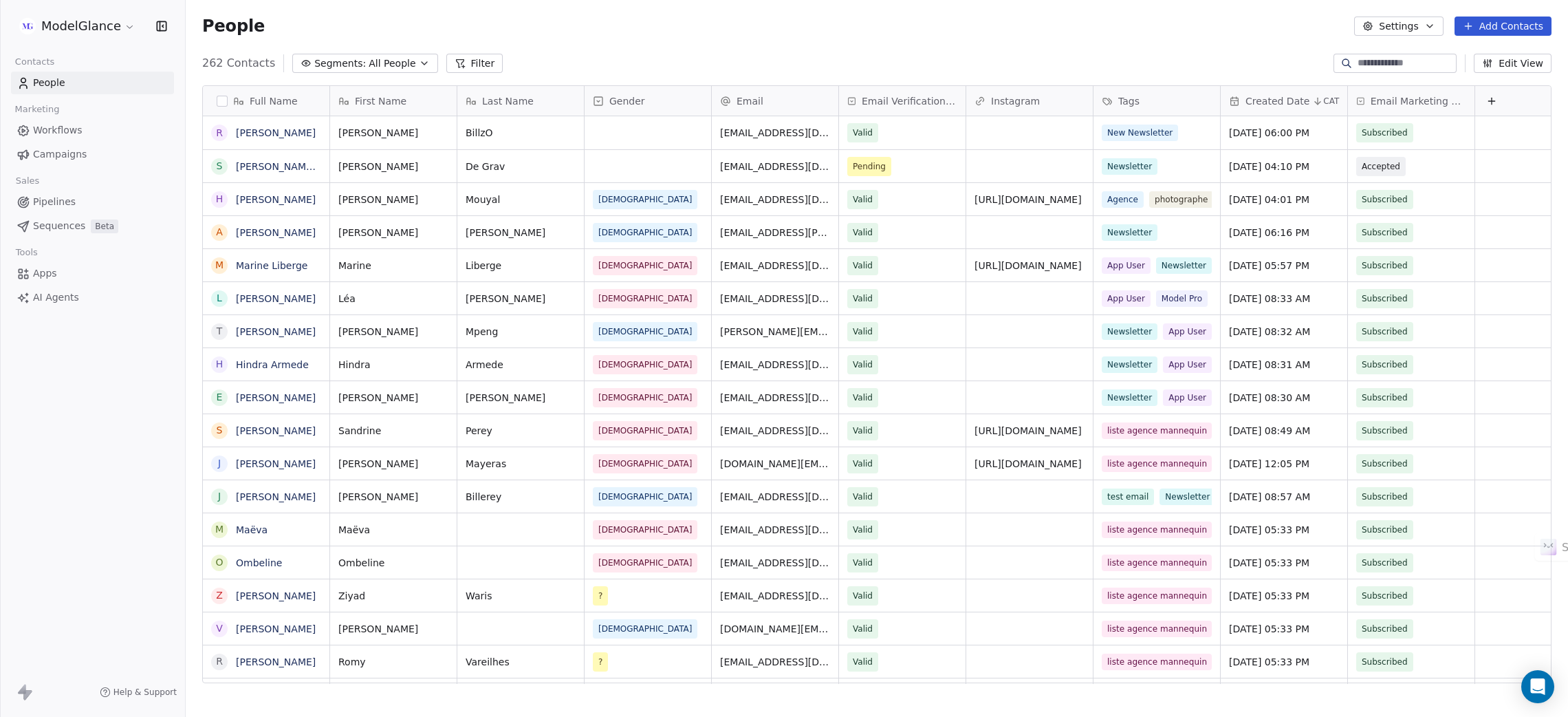
scroll to position [615, 1367]
drag, startPoint x: 897, startPoint y: 33, endPoint x: 907, endPoint y: 38, distance: 11.2
click at [898, 36] on div "People Settings Add Contacts" at bounding box center [876, 26] width 1382 height 52
click at [1022, 29] on div "People Settings Add Contacts" at bounding box center [877, 26] width 1349 height 20
click at [741, 36] on div "People Settings Add Contacts" at bounding box center [876, 26] width 1382 height 52
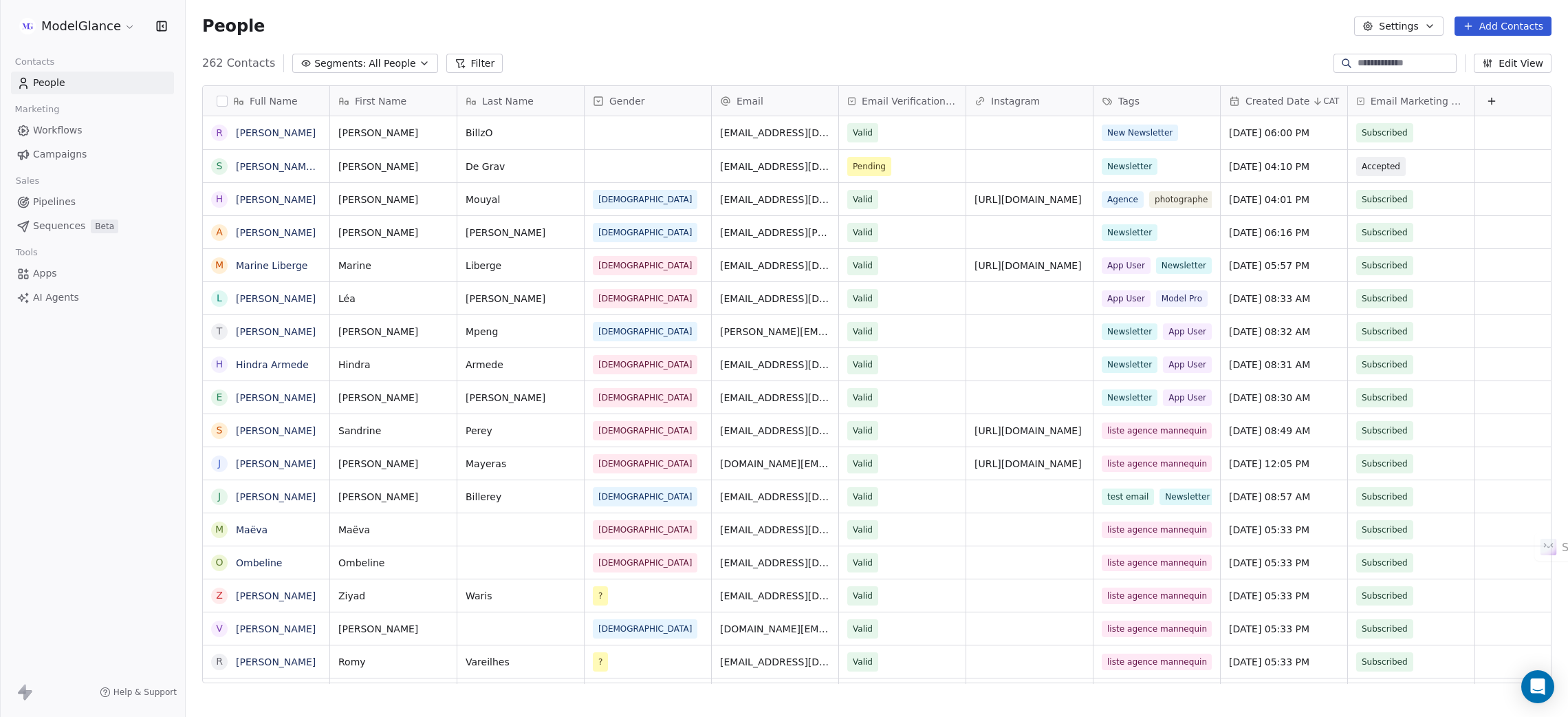
click at [639, 29] on div "People Settings Add Contacts" at bounding box center [877, 26] width 1349 height 20
click at [642, 29] on div "People Settings Add Contacts" at bounding box center [877, 26] width 1349 height 20
drag, startPoint x: 799, startPoint y: 29, endPoint x: 617, endPoint y: 33, distance: 182.0
click at [797, 29] on div "People Settings Add Contacts" at bounding box center [877, 26] width 1349 height 20
click at [617, 33] on div "People Settings Add Contacts" at bounding box center [877, 26] width 1349 height 20
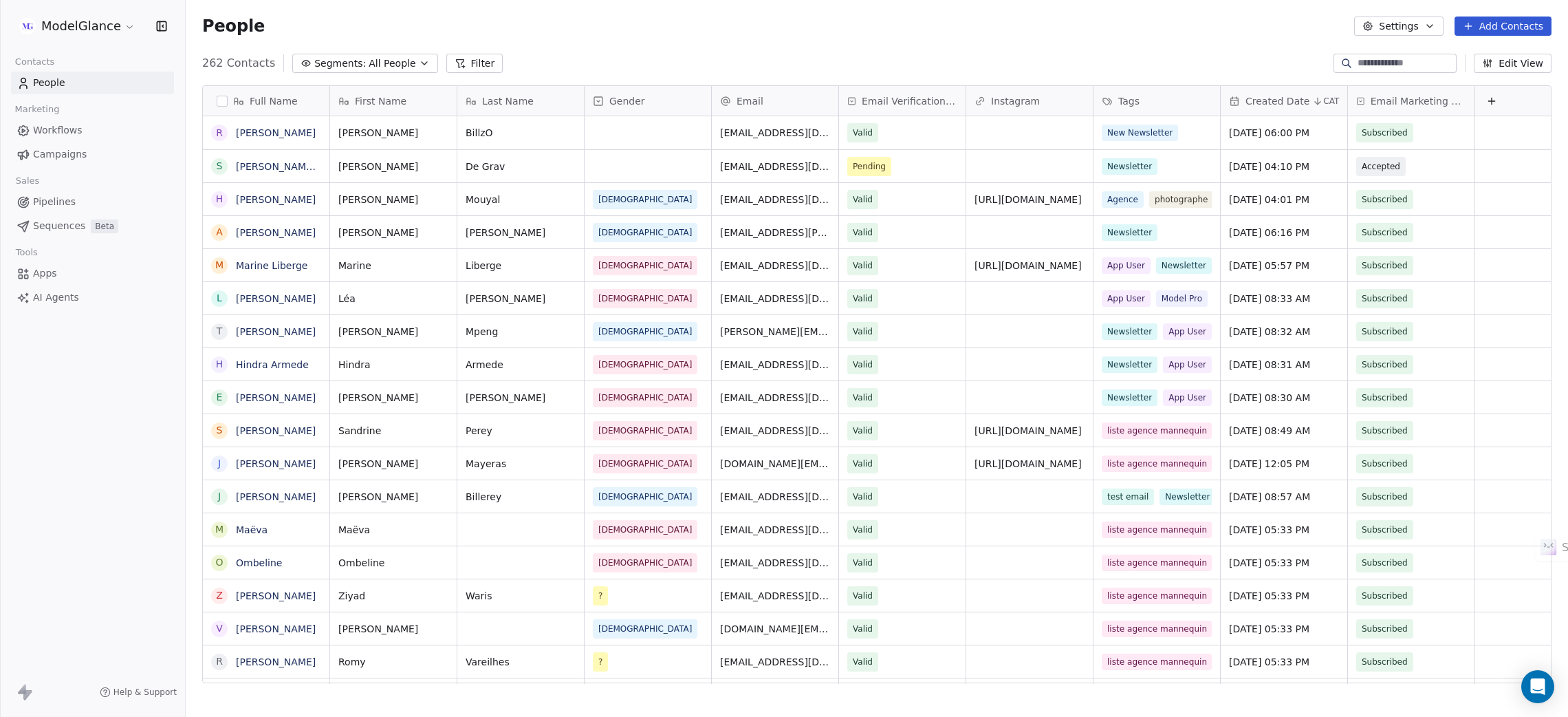
click at [557, 29] on div "People Settings Add Contacts" at bounding box center [877, 26] width 1349 height 20
